Goal: Check status: Check status

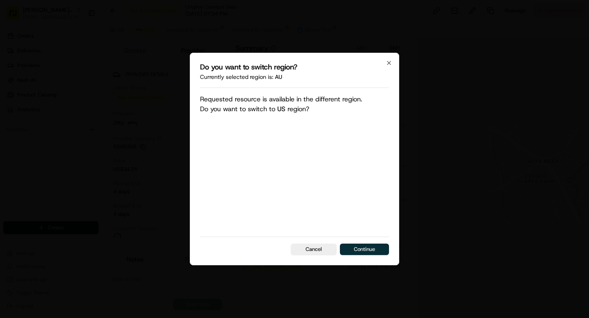
click at [374, 250] on button "Continue" at bounding box center [364, 249] width 49 height 11
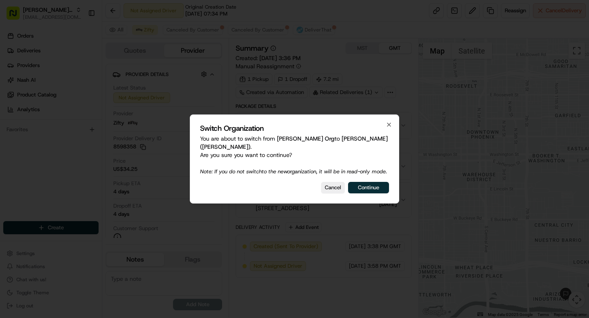
click at [366, 194] on button "Continue" at bounding box center [368, 187] width 41 height 11
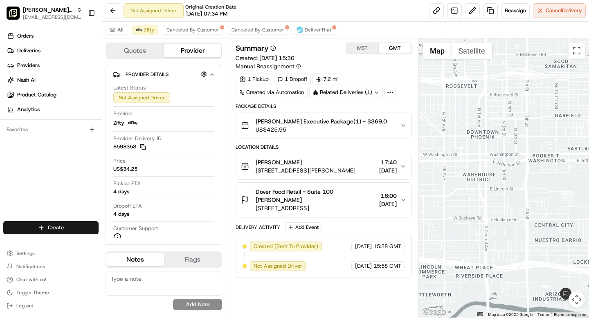
click at [379, 164] on span "17:40" at bounding box center [388, 162] width 18 height 8
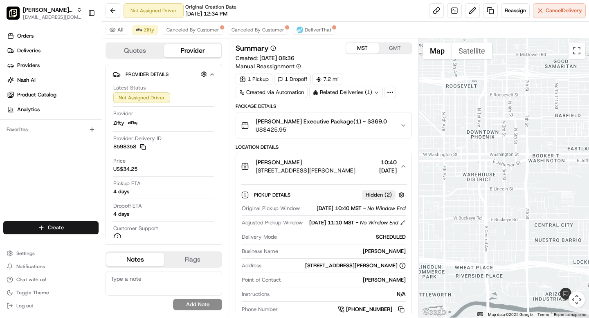
click at [360, 49] on button "MST" at bounding box center [362, 48] width 33 height 11
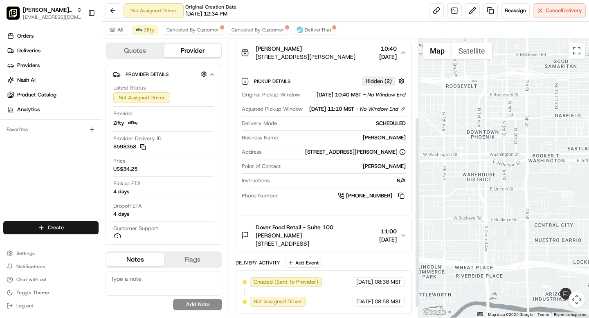
scroll to position [128, 0]
click at [393, 228] on span "11:00" at bounding box center [388, 231] width 18 height 8
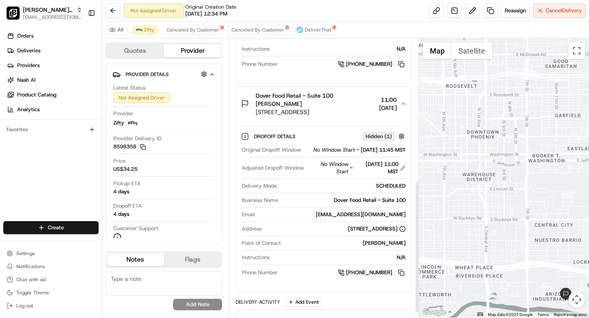
scroll to position [297, 0]
